Goal: Transaction & Acquisition: Purchase product/service

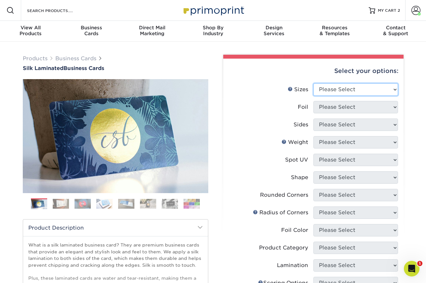
select select "2.50x2.50"
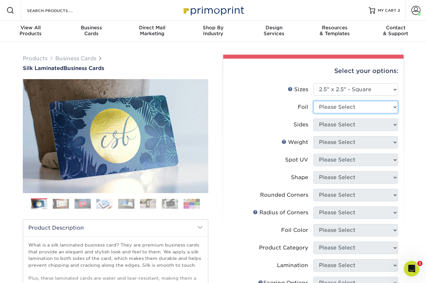
select select "0"
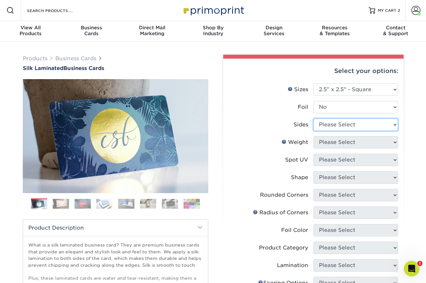
select select "13abbda7-1d64-4f25-8bb2-c179b224825d"
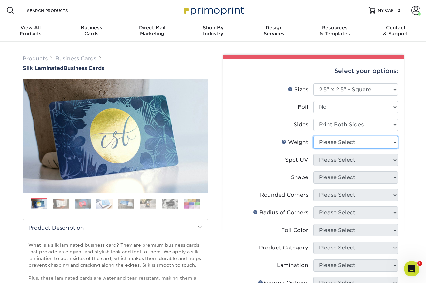
select select "16PT"
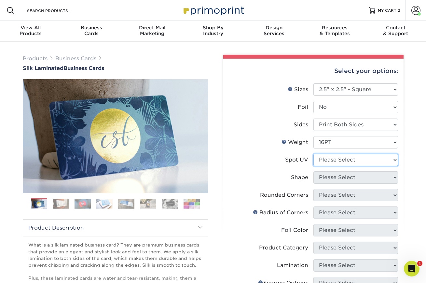
select select "1"
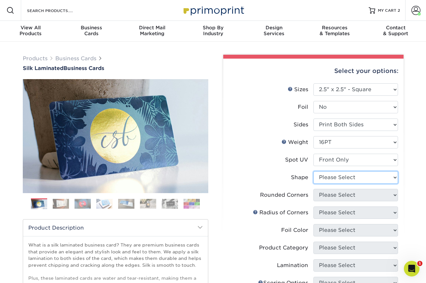
select select "standard"
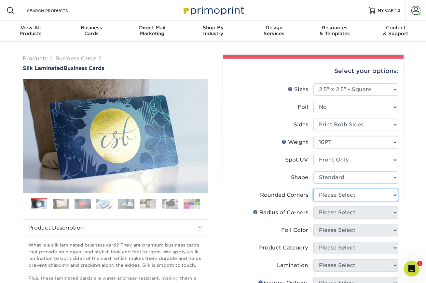
select select "7672df9e-0e0a-464d-8e1f-920c575e4da3"
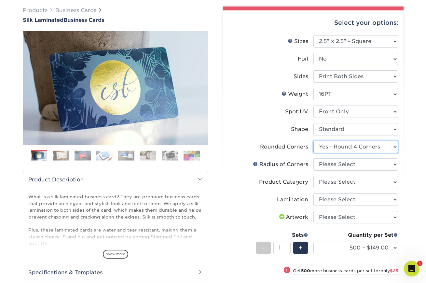
scroll to position [67, 0]
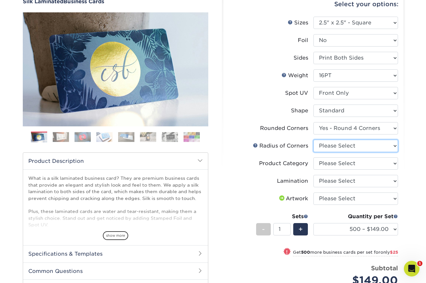
select select "479fbfe7-6a0c-4895-8c9a-81739b7486c9"
select select "3b5148f1-0588-4f88-a218-97bcfdce65c1"
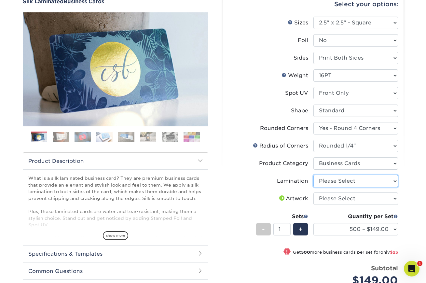
select select "ccacb42f-45f7-42d3-bbd3-7c8421cf37f0"
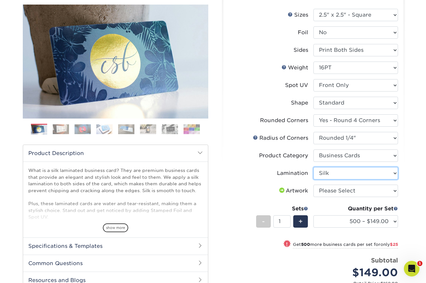
scroll to position [75, 0]
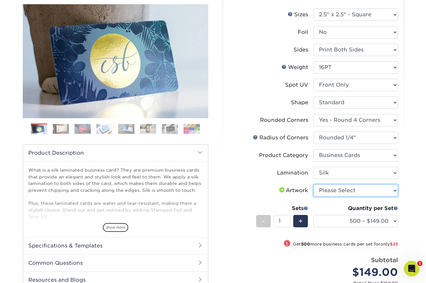
select select "upload"
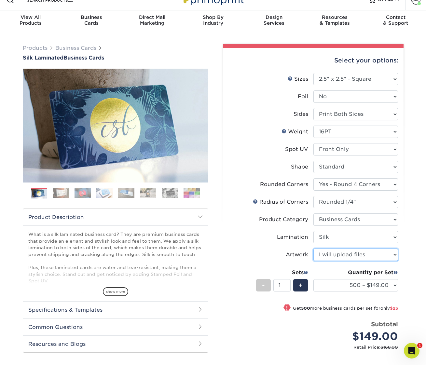
scroll to position [10, 0]
select select "500 – $149.00"
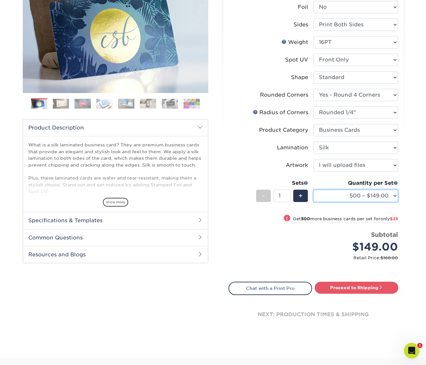
scroll to position [128, 0]
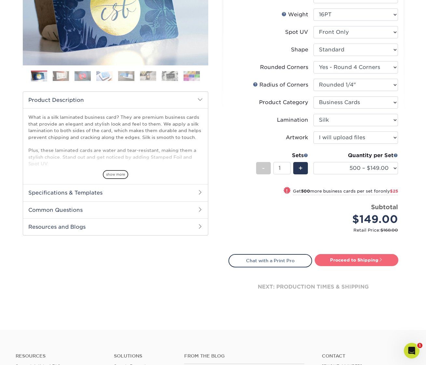
click at [357, 261] on link "Proceed to Shipping" at bounding box center [357, 260] width 84 height 12
type input "Set 1"
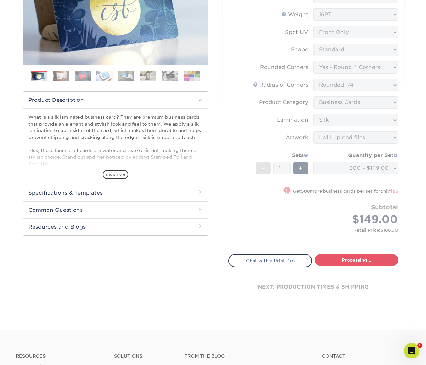
select select "c47534c9-8008-4b03-9ba9-1379fdddc6dc"
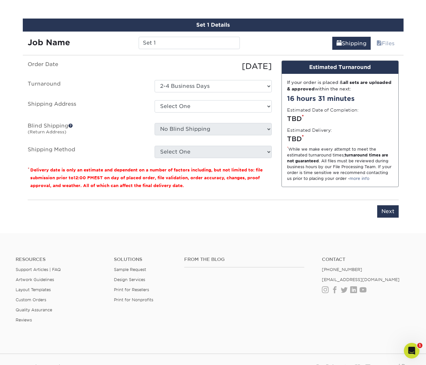
scroll to position [399, 0]
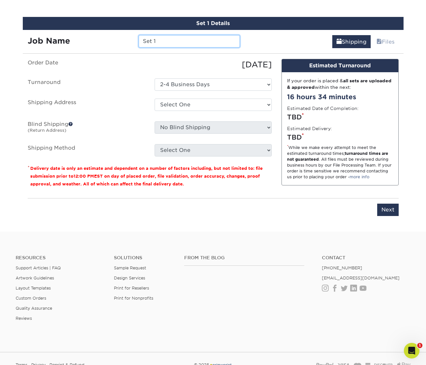
click at [190, 41] on input "Set 1" at bounding box center [189, 41] width 101 height 12
click at [189, 39] on input "silk" at bounding box center [189, 41] width 101 height 12
type input "silk spot"
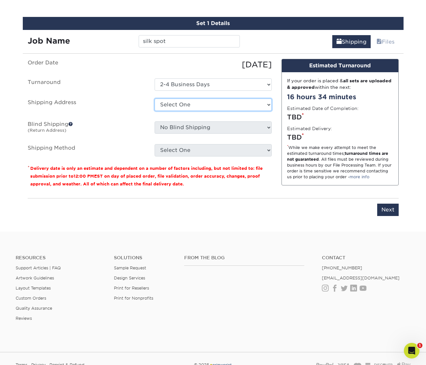
select select "234618"
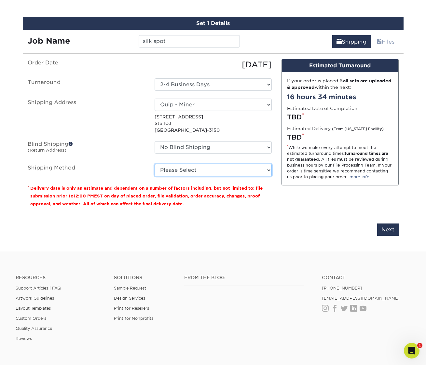
select select "03"
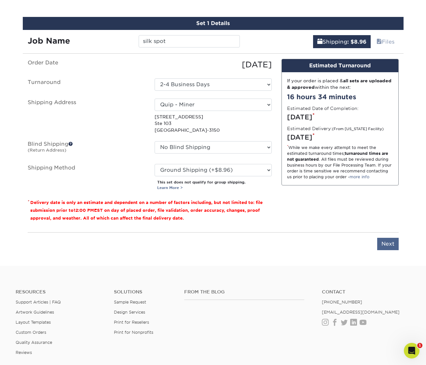
click at [390, 243] on input "Next" at bounding box center [387, 244] width 21 height 12
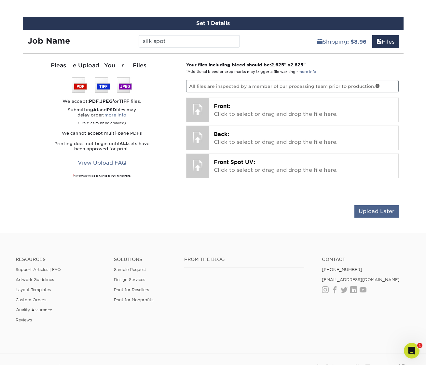
click at [365, 207] on input "Upload Later" at bounding box center [377, 211] width 44 height 12
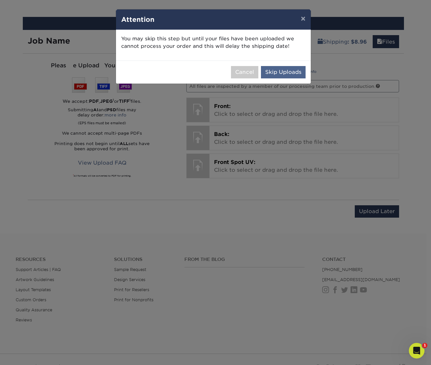
click at [286, 67] on button "Skip Uploads" at bounding box center [283, 72] width 45 height 12
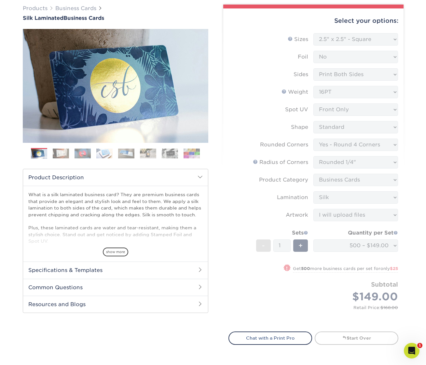
scroll to position [51, 0]
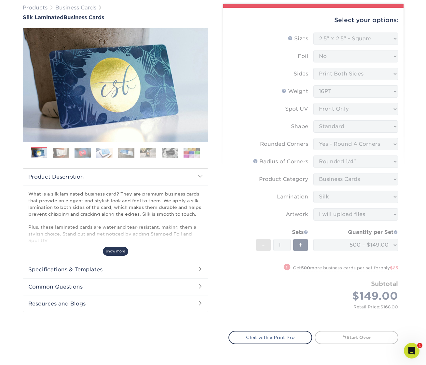
click at [110, 249] on span "show more" at bounding box center [115, 251] width 25 height 9
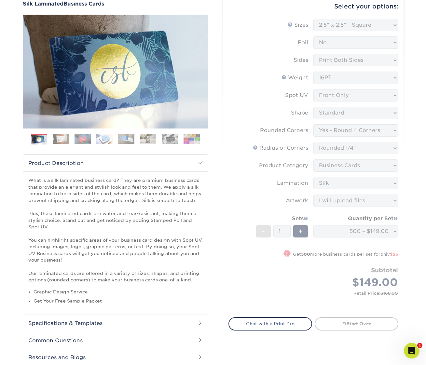
scroll to position [64, 0]
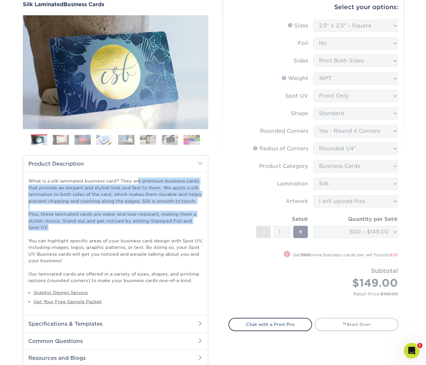
drag, startPoint x: 56, startPoint y: 227, endPoint x: 28, endPoint y: 181, distance: 53.1
click at [28, 181] on p "What is a silk laminated business card? They are premium business cards that pr…" at bounding box center [115, 231] width 175 height 106
copy p "What is a silk laminated business card? They are premium business cards that pr…"
click at [202, 73] on link "Next" at bounding box center [198, 72] width 13 height 13
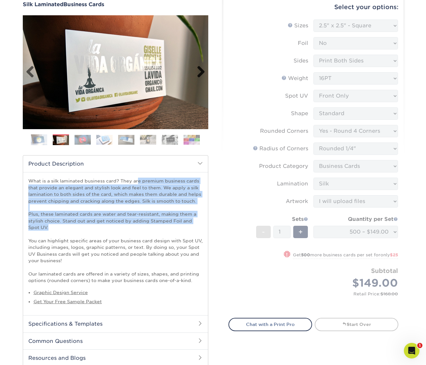
click at [202, 73] on link "Next" at bounding box center [198, 72] width 13 height 13
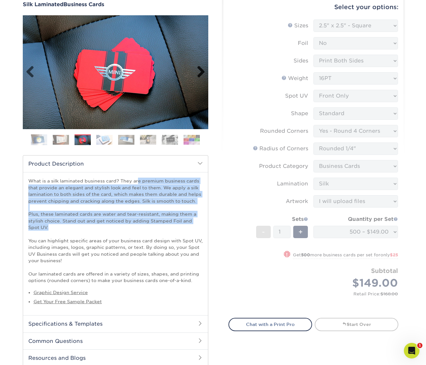
click at [202, 70] on link "Next" at bounding box center [198, 72] width 13 height 13
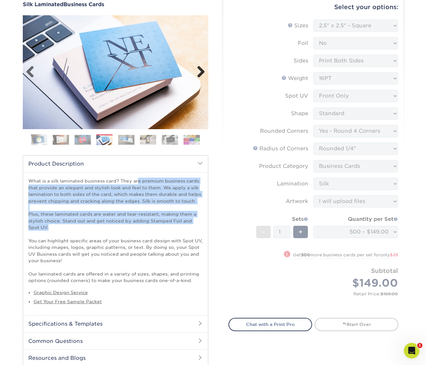
click at [202, 70] on link "Next" at bounding box center [198, 72] width 13 height 13
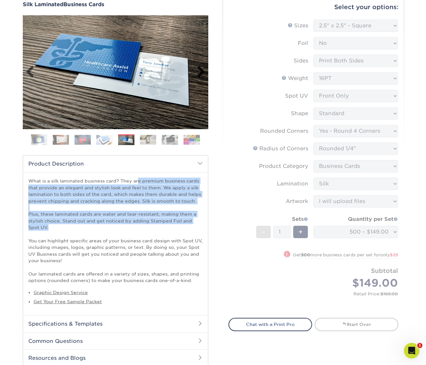
click at [202, 70] on link "Next" at bounding box center [198, 72] width 13 height 13
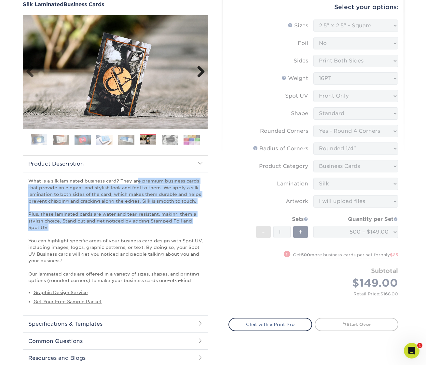
click at [203, 71] on link "Next" at bounding box center [198, 72] width 13 height 13
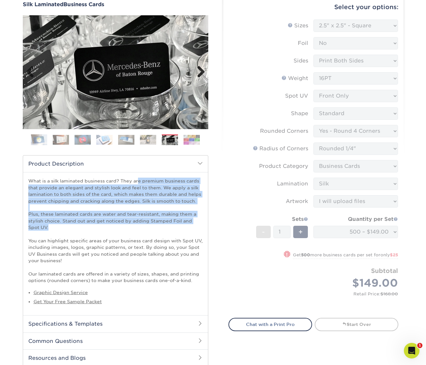
click at [203, 71] on link "Next" at bounding box center [198, 72] width 13 height 13
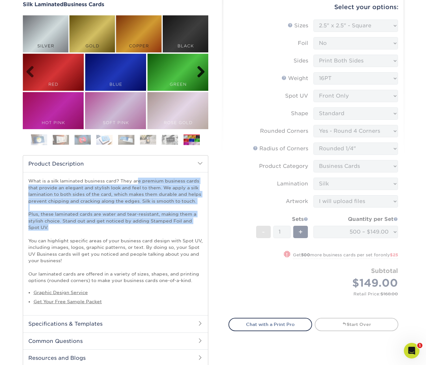
click at [203, 71] on link "Next" at bounding box center [198, 72] width 13 height 13
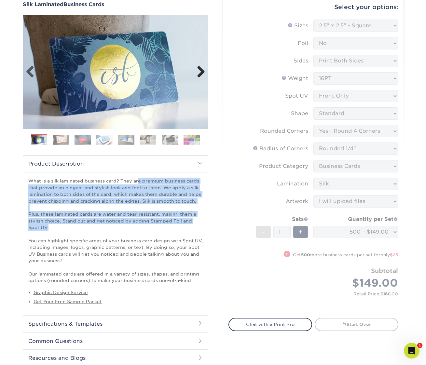
click at [203, 71] on link "Next" at bounding box center [198, 72] width 13 height 13
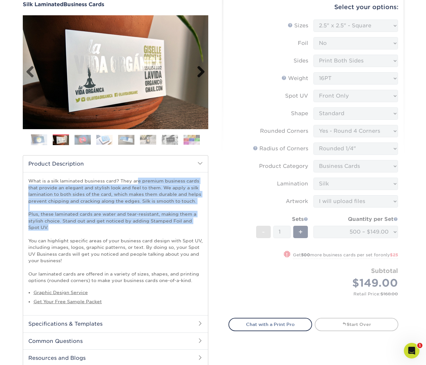
click at [201, 70] on link "Next" at bounding box center [198, 72] width 13 height 13
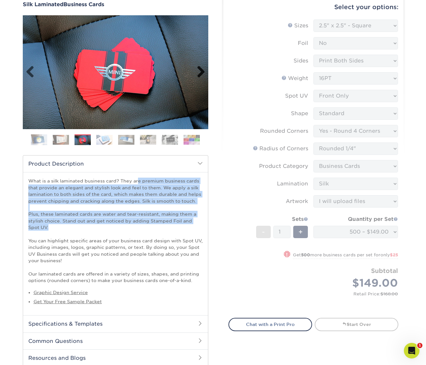
click at [201, 70] on link "Next" at bounding box center [198, 72] width 13 height 13
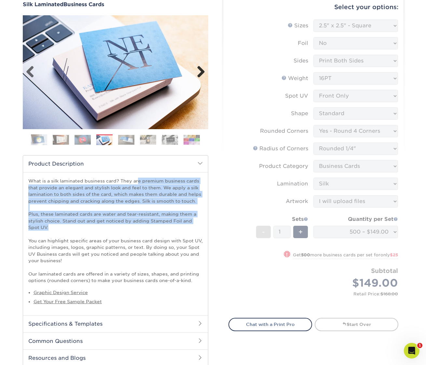
click at [201, 70] on link "Next" at bounding box center [198, 72] width 13 height 13
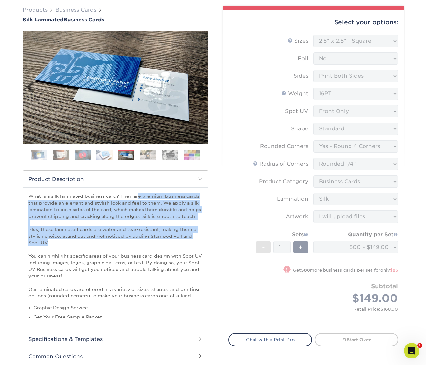
scroll to position [49, 0]
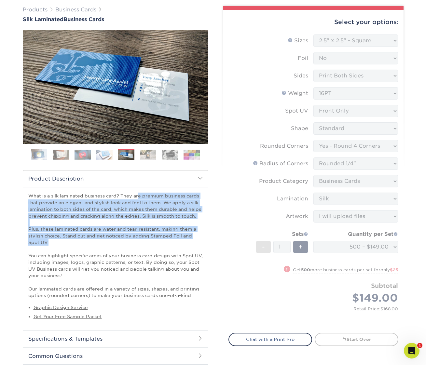
click at [141, 193] on p "What is a silk laminated business card? They are premium business cards that pr…" at bounding box center [115, 246] width 175 height 106
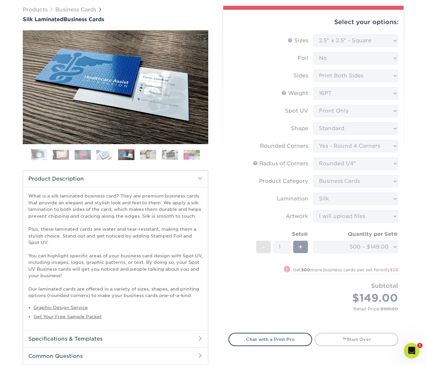
click at [59, 155] on img at bounding box center [61, 155] width 16 height 10
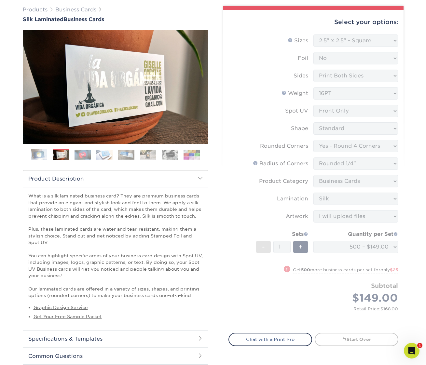
click at [84, 157] on img at bounding box center [83, 155] width 16 height 10
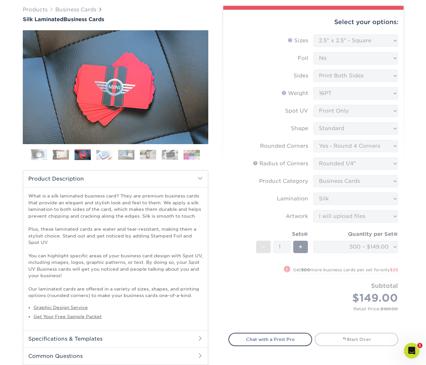
click at [64, 157] on img at bounding box center [61, 155] width 16 height 10
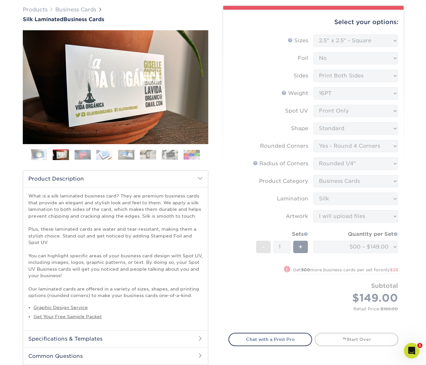
click at [30, 196] on p "What is a silk laminated business card? They are premium business cards that pr…" at bounding box center [115, 246] width 175 height 106
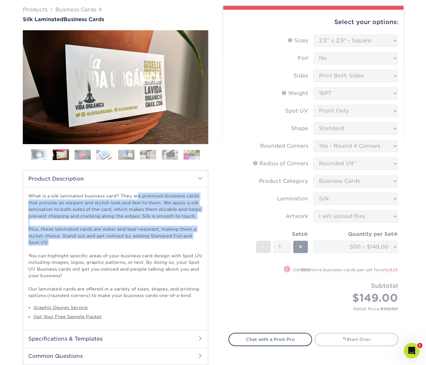
drag, startPoint x: 30, startPoint y: 196, endPoint x: 78, endPoint y: 244, distance: 68.2
click at [78, 244] on p "What is a silk laminated business card? They are premium business cards that pr…" at bounding box center [115, 246] width 175 height 106
copy p "What is a silk laminated business card? They are premium business cards that pr…"
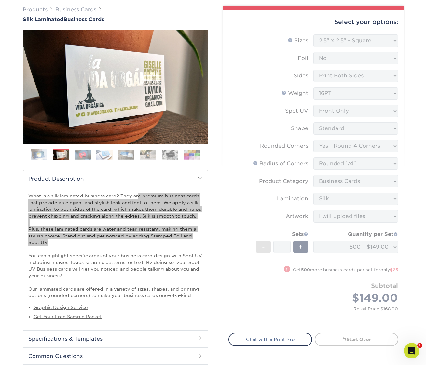
drag, startPoint x: 241, startPoint y: 238, endPoint x: 44, endPoint y: 241, distance: 197.0
click at [44, 241] on p "What is a silk laminated business card? They are premium business cards that pr…" at bounding box center [115, 246] width 175 height 106
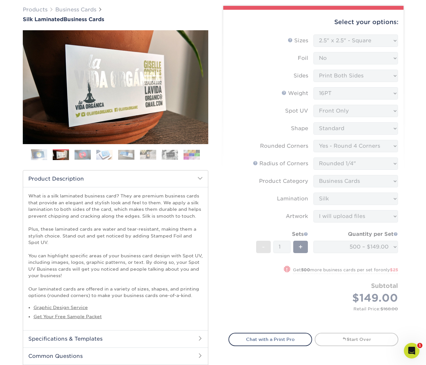
click at [234, 126] on form "Sizes Help Sizes Please Select 1.5" x 3.5" - Mini 1.75" x 3.5" - Mini 2" x 2" -…" at bounding box center [314, 180] width 170 height 291
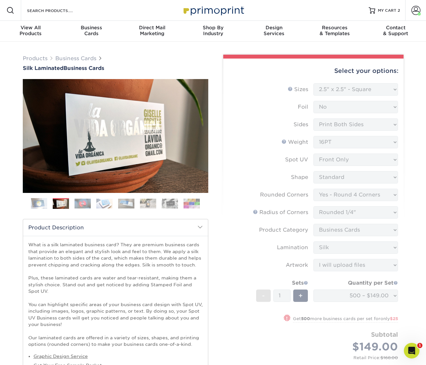
scroll to position [0, 0]
